Goal: Task Accomplishment & Management: Complete application form

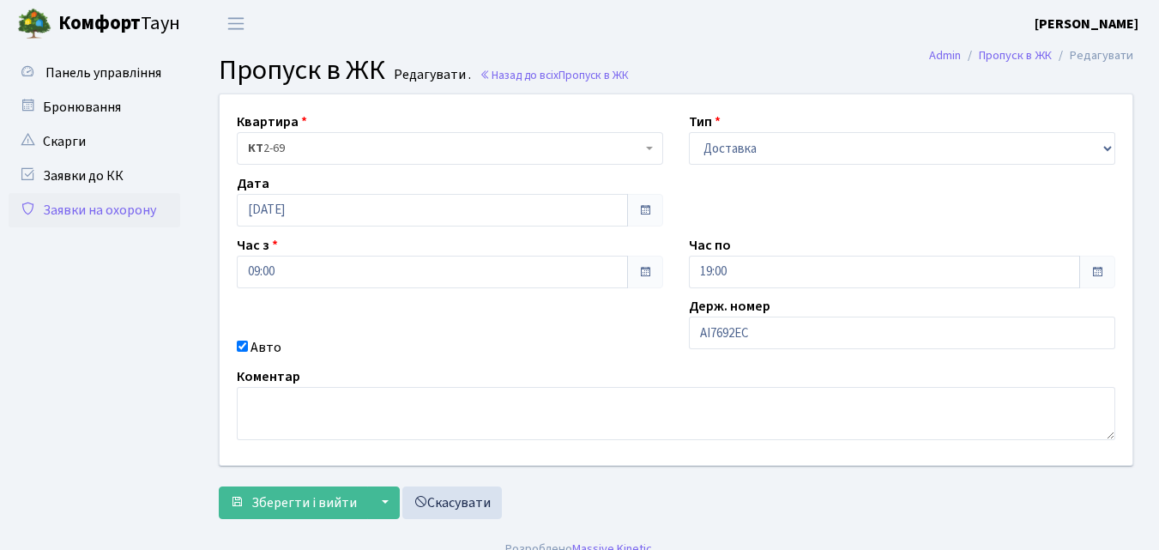
drag, startPoint x: 747, startPoint y: 183, endPoint x: 738, endPoint y: 148, distance: 36.2
click at [737, 149] on select "- Доставка Таксі Гості Сервіс" at bounding box center [902, 148] width 426 height 33
click at [689, 132] on select "- Доставка Таксі Гості Сервіс" at bounding box center [902, 148] width 426 height 33
click at [749, 277] on input "19:00" at bounding box center [884, 272] width 391 height 33
click at [783, 331] on input "АІ7692ЕС" at bounding box center [902, 333] width 426 height 33
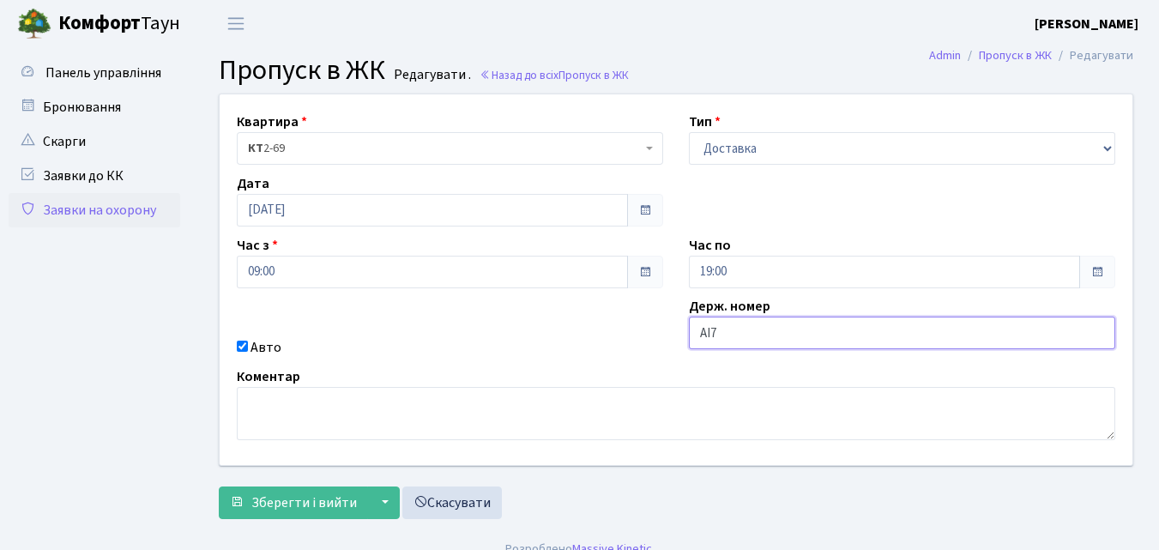
type input "АІ7283АС"
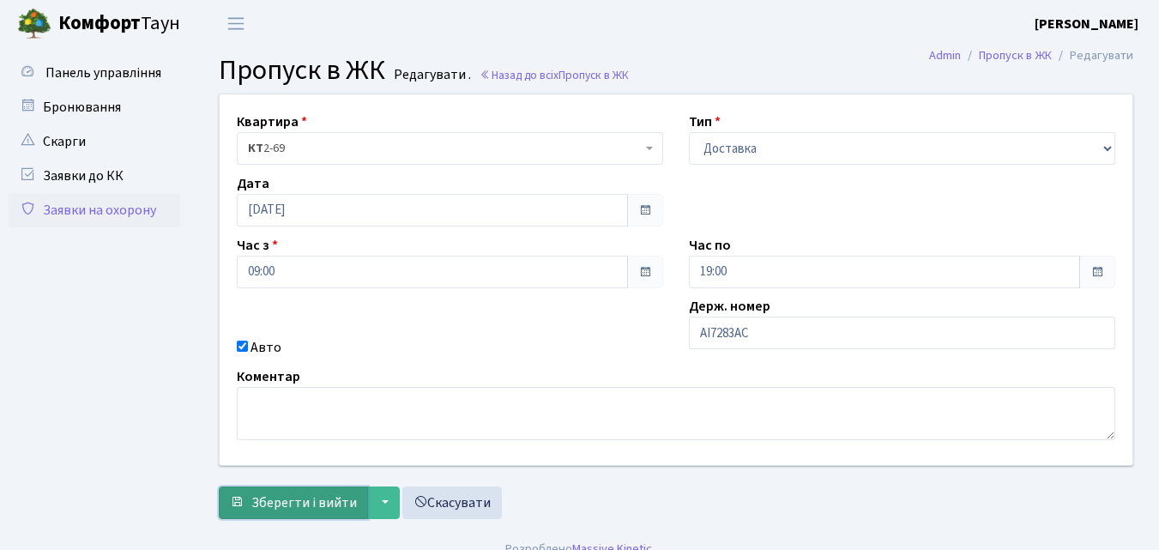
click at [304, 505] on span "Зберегти і вийти" at bounding box center [304, 502] width 106 height 19
